Goal: Entertainment & Leisure: Consume media (video, audio)

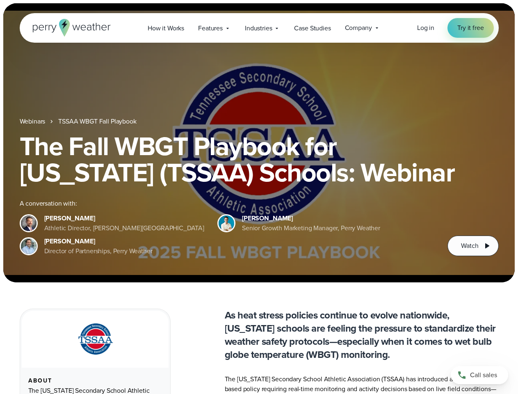
click at [259, 197] on div "The Fall WBGT Playbook for [US_STATE] (TSSAA) Schools: Webinar A conversation w…" at bounding box center [259, 194] width 479 height 123
click at [259, 28] on span "Industries" at bounding box center [258, 28] width 27 height 10
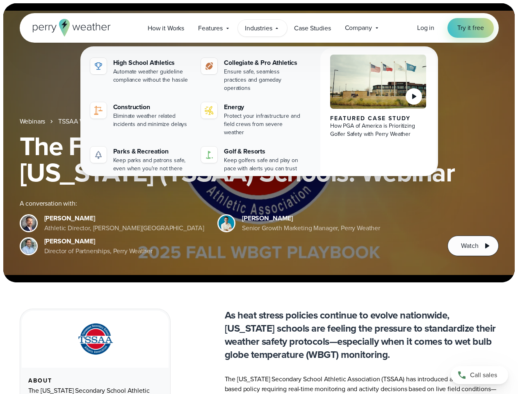
click at [259, 143] on h1 "The Fall WBGT Playbook for [US_STATE] (TSSAA) Schools: Webinar" at bounding box center [259, 159] width 479 height 52
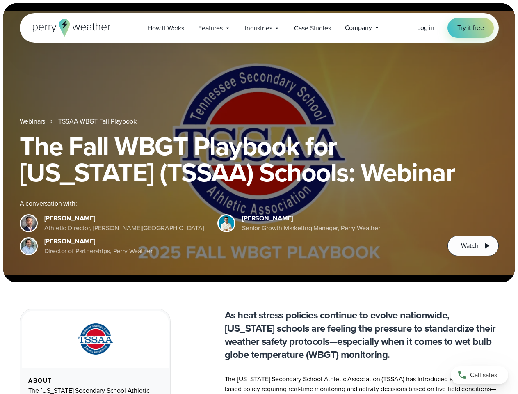
click at [98, 121] on link "TSSAA WBGT Fall Playbook" at bounding box center [97, 121] width 78 height 10
click at [473, 246] on span "Watch" at bounding box center [469, 246] width 17 height 10
